Goal: Task Accomplishment & Management: Manage account settings

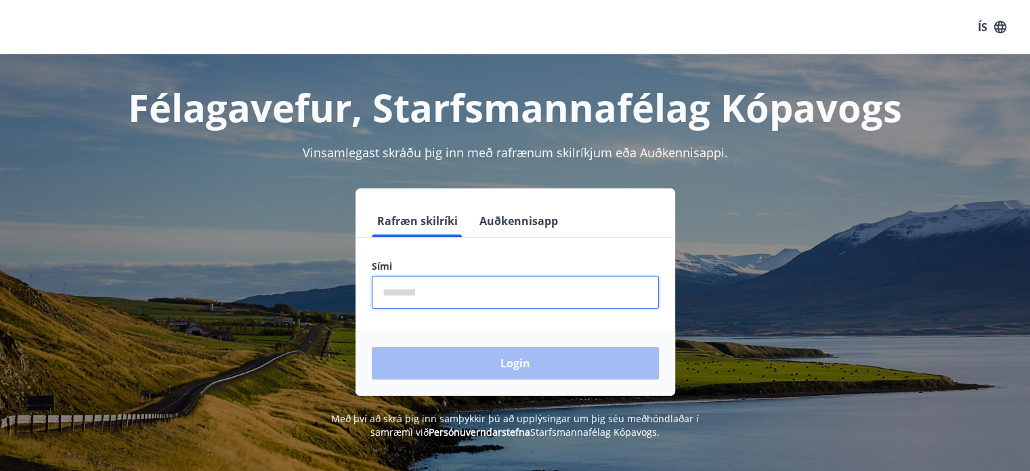
click at [452, 304] on input "phone" at bounding box center [515, 292] width 287 height 33
type input "********"
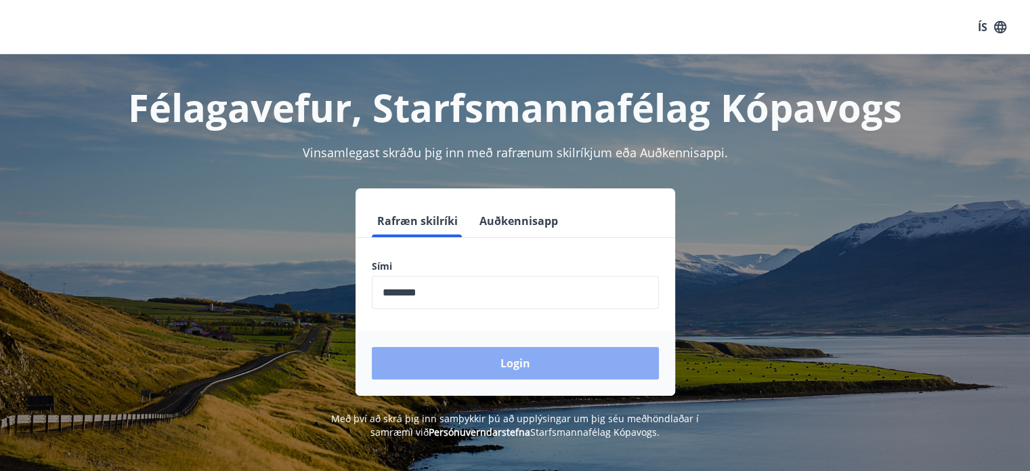
click at [440, 353] on button "Login" at bounding box center [515, 363] width 287 height 33
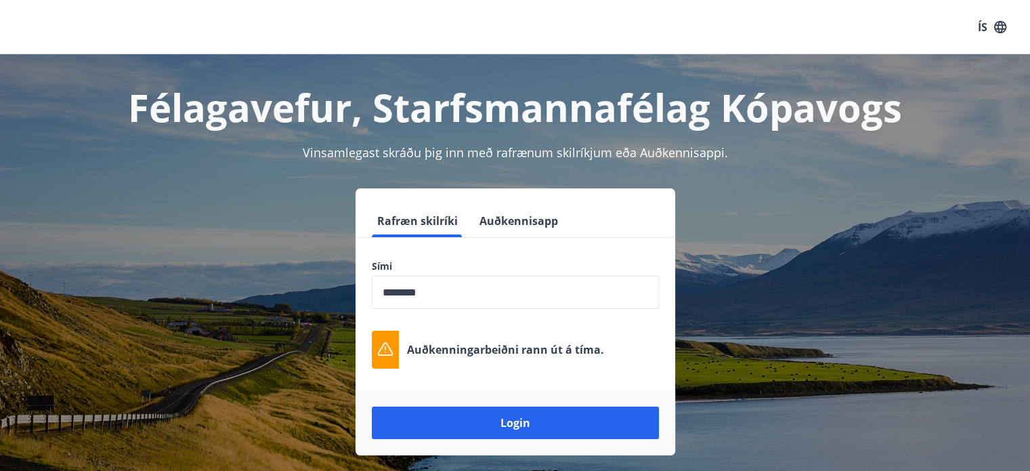
click at [520, 441] on div "Login" at bounding box center [516, 422] width 320 height 65
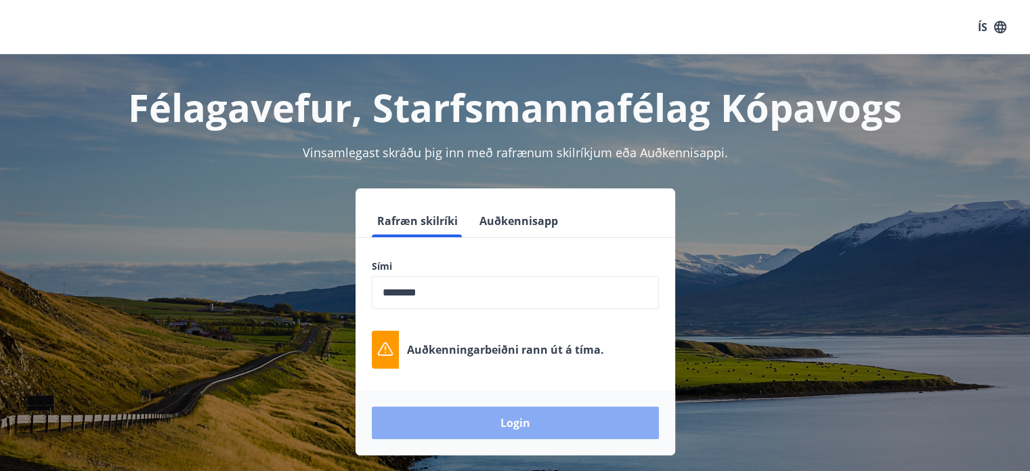
click at [517, 432] on button "Login" at bounding box center [515, 422] width 287 height 33
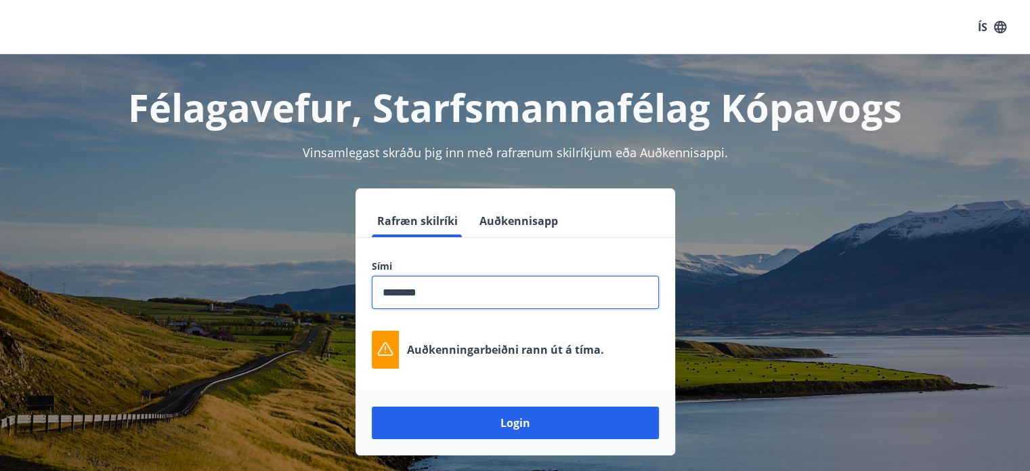
click at [456, 292] on input "phone" at bounding box center [515, 292] width 287 height 33
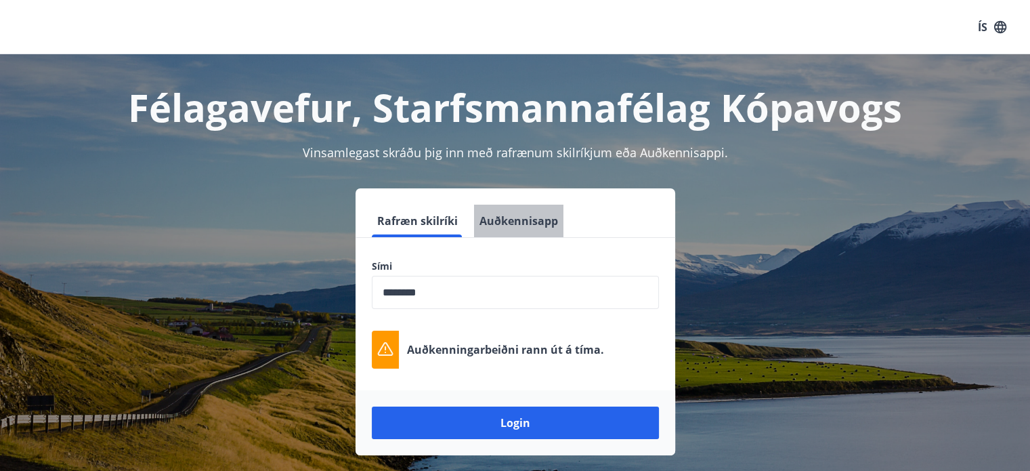
click at [551, 211] on button "Auðkennisapp" at bounding box center [518, 221] width 89 height 33
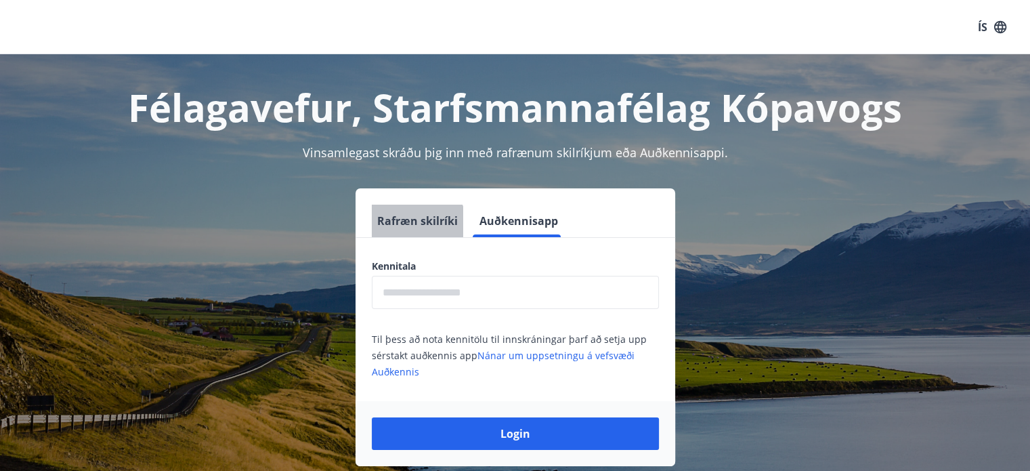
click at [406, 230] on button "Rafræn skilríki" at bounding box center [417, 221] width 91 height 33
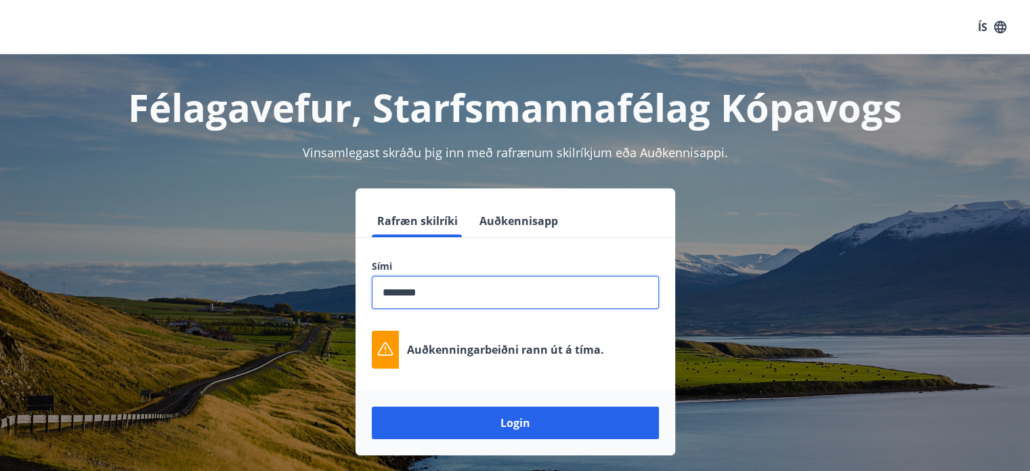
click at [448, 291] on input "phone" at bounding box center [515, 292] width 287 height 33
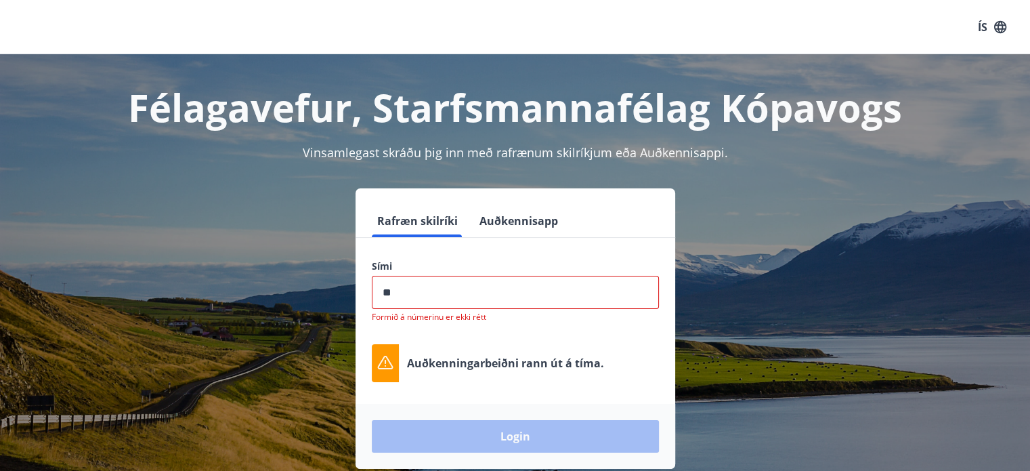
type input "*"
type input "********"
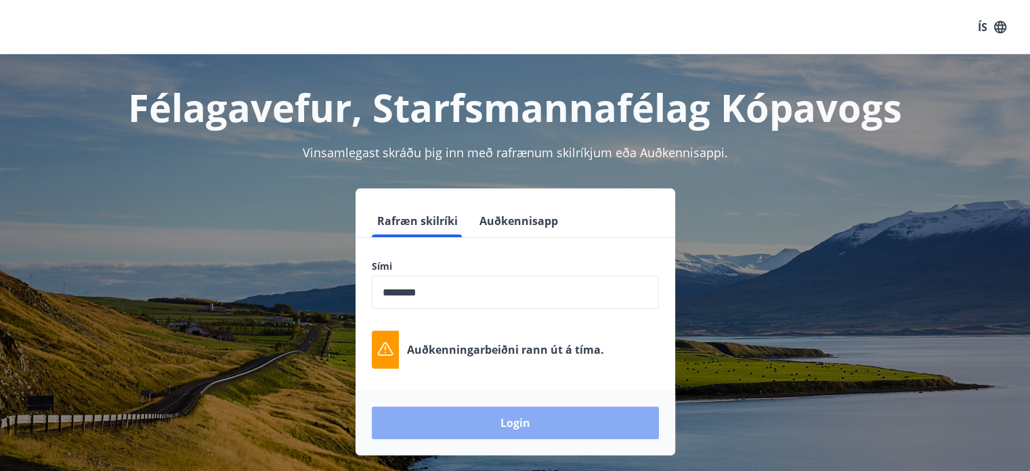
click at [496, 419] on button "Login" at bounding box center [515, 422] width 287 height 33
